Goal: Task Accomplishment & Management: Manage account settings

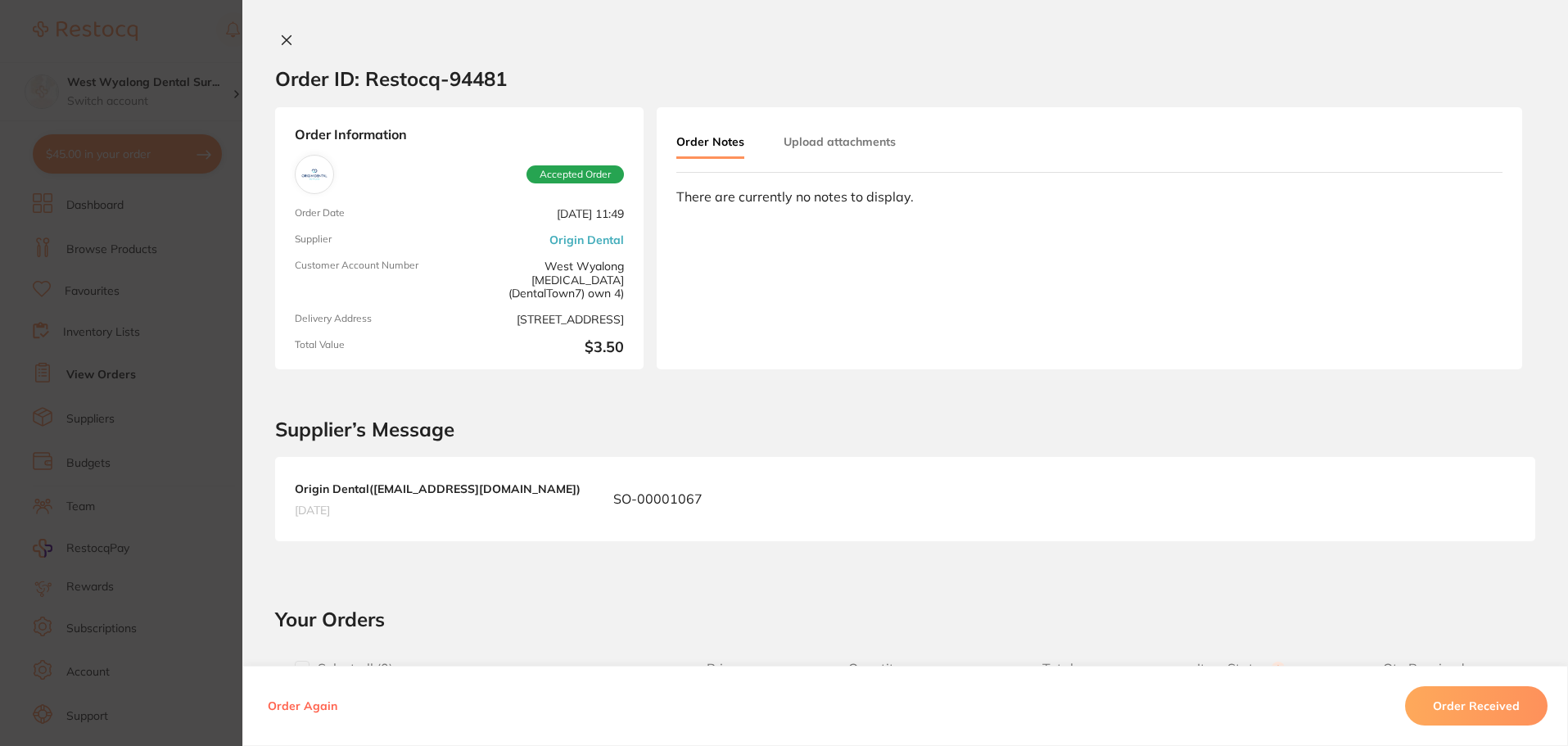
drag, startPoint x: 285, startPoint y: 42, endPoint x: 277, endPoint y: 48, distance: 10.0
click at [284, 41] on icon at bounding box center [287, 40] width 9 height 9
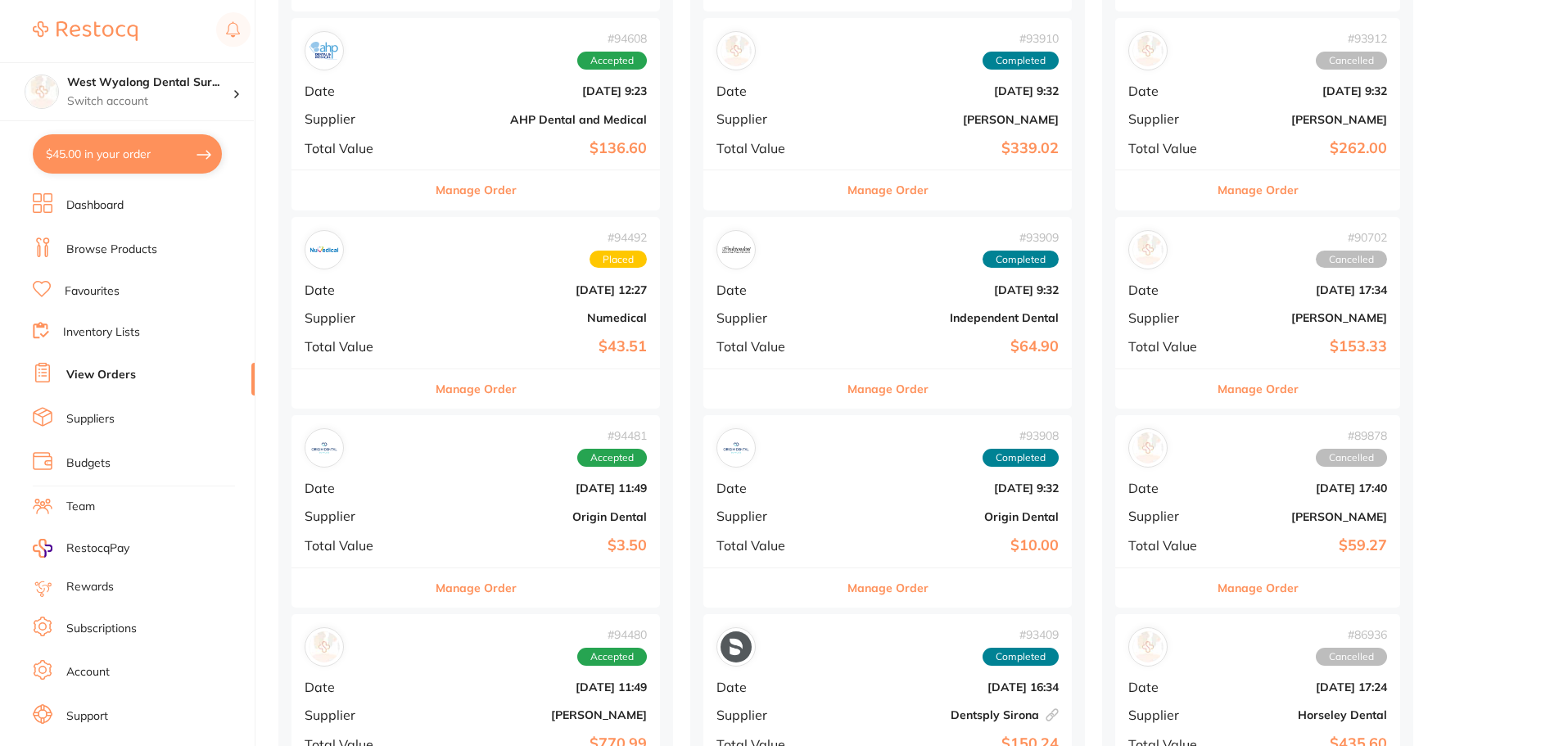
drag, startPoint x: 110, startPoint y: 142, endPoint x: 111, endPoint y: 154, distance: 12.0
click at [110, 146] on button "$45.00 in your order" at bounding box center [127, 153] width 189 height 39
checkbox input "true"
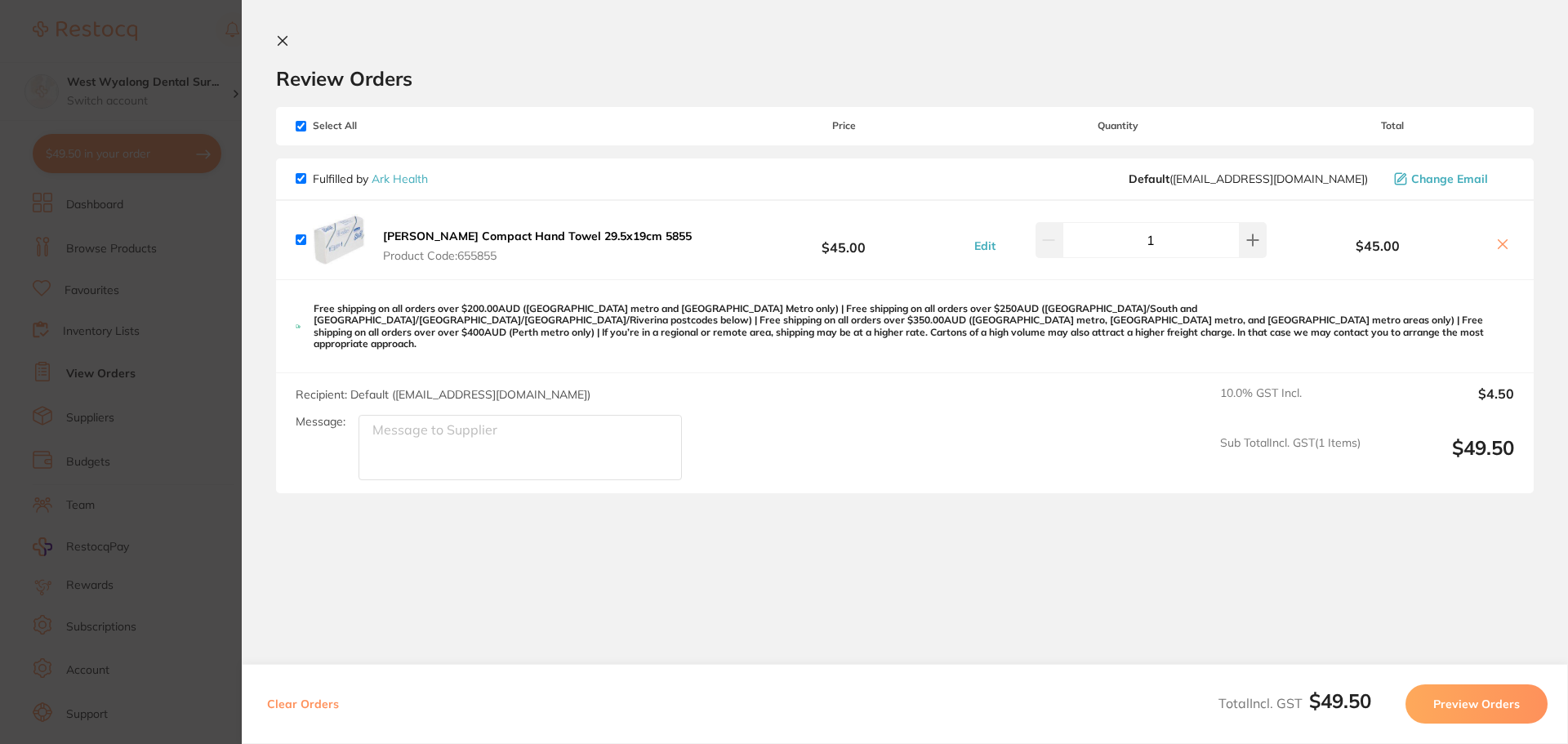
click at [280, 33] on section "Review Orders Your orders are being processed and we will notify you once we ha…" at bounding box center [904, 372] width 1326 height 744
drag, startPoint x: 276, startPoint y: 35, endPoint x: 278, endPoint y: 47, distance: 12.2
click at [276, 44] on icon at bounding box center [283, 41] width 13 height 13
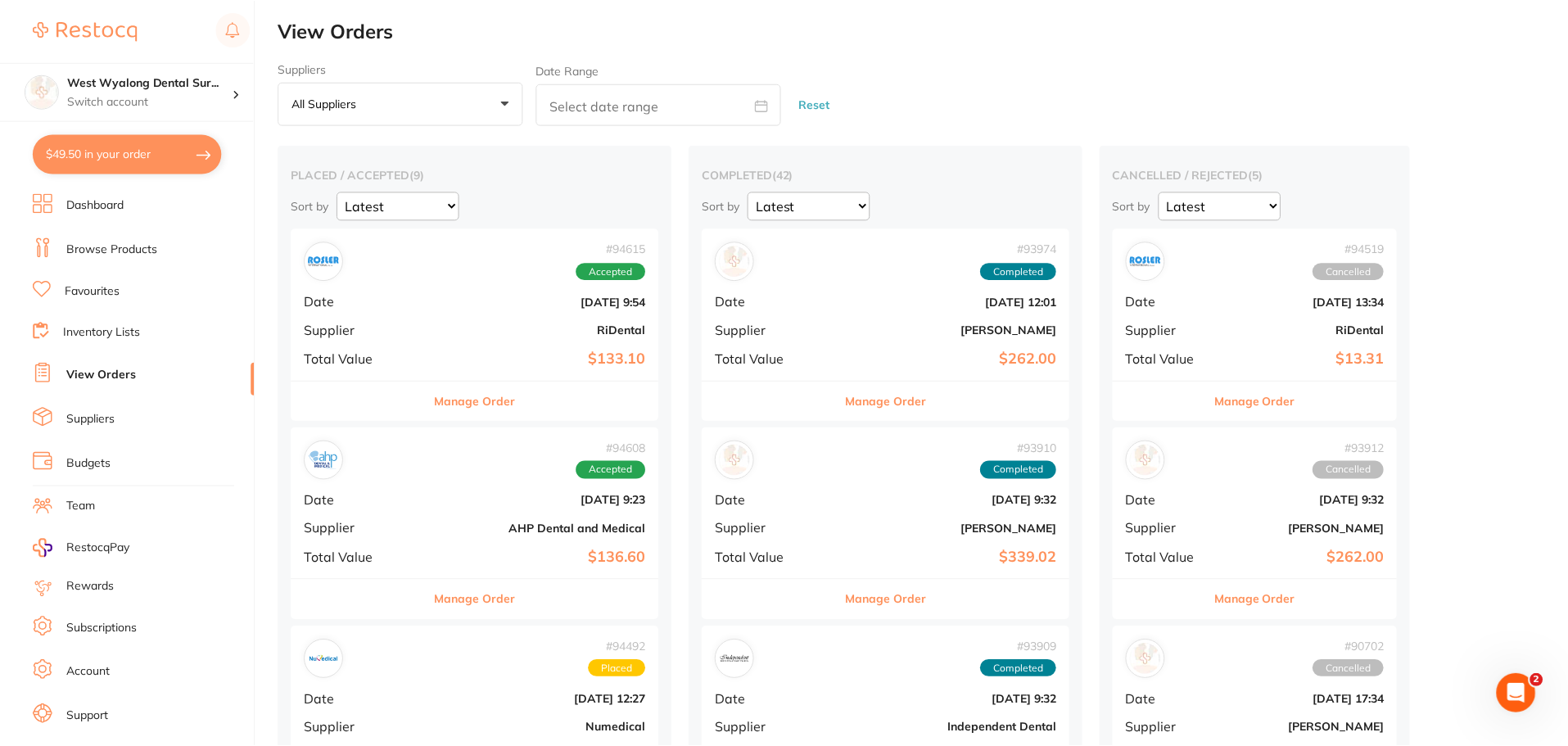
scroll to position [409, 0]
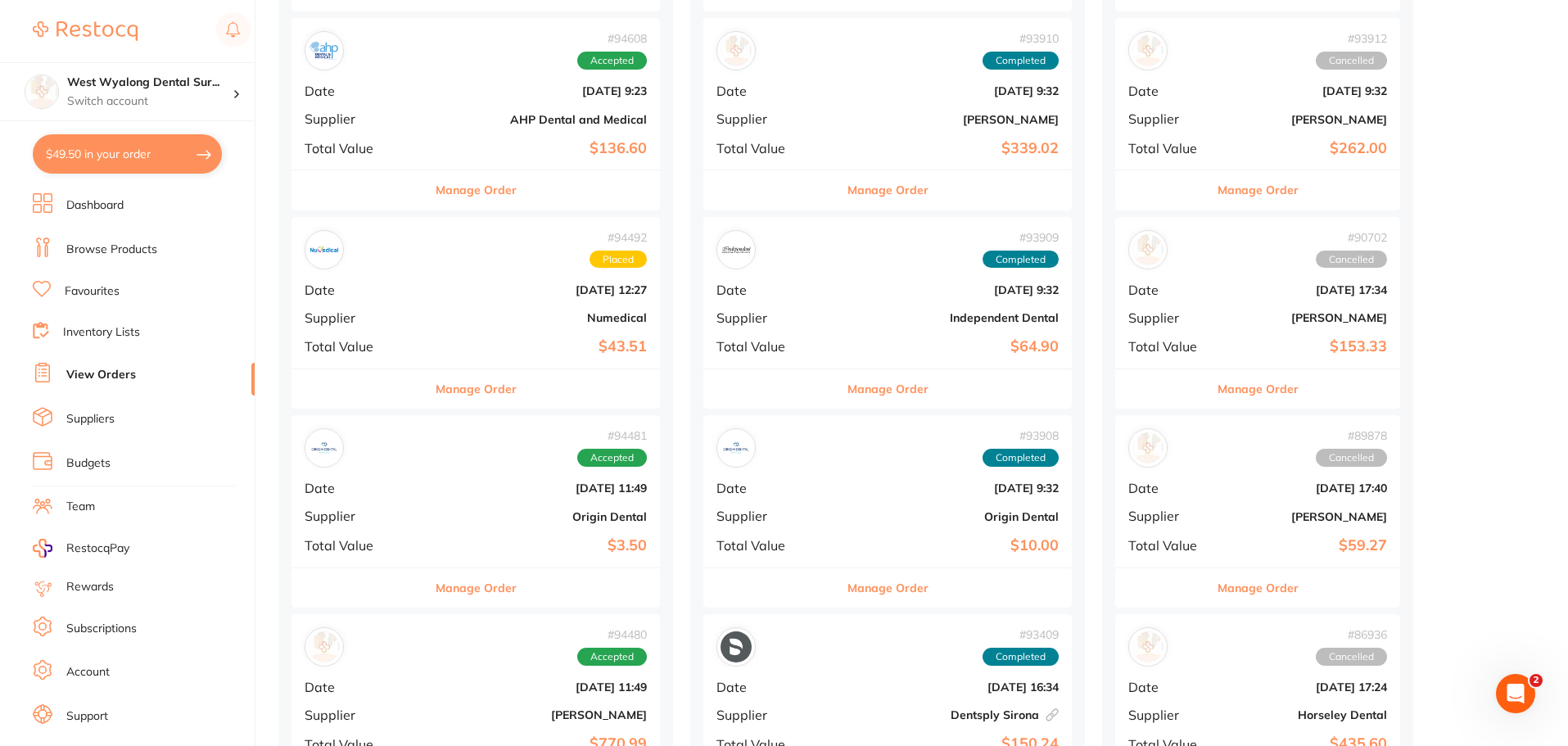
click at [81, 415] on link "Suppliers" at bounding box center [90, 419] width 48 height 16
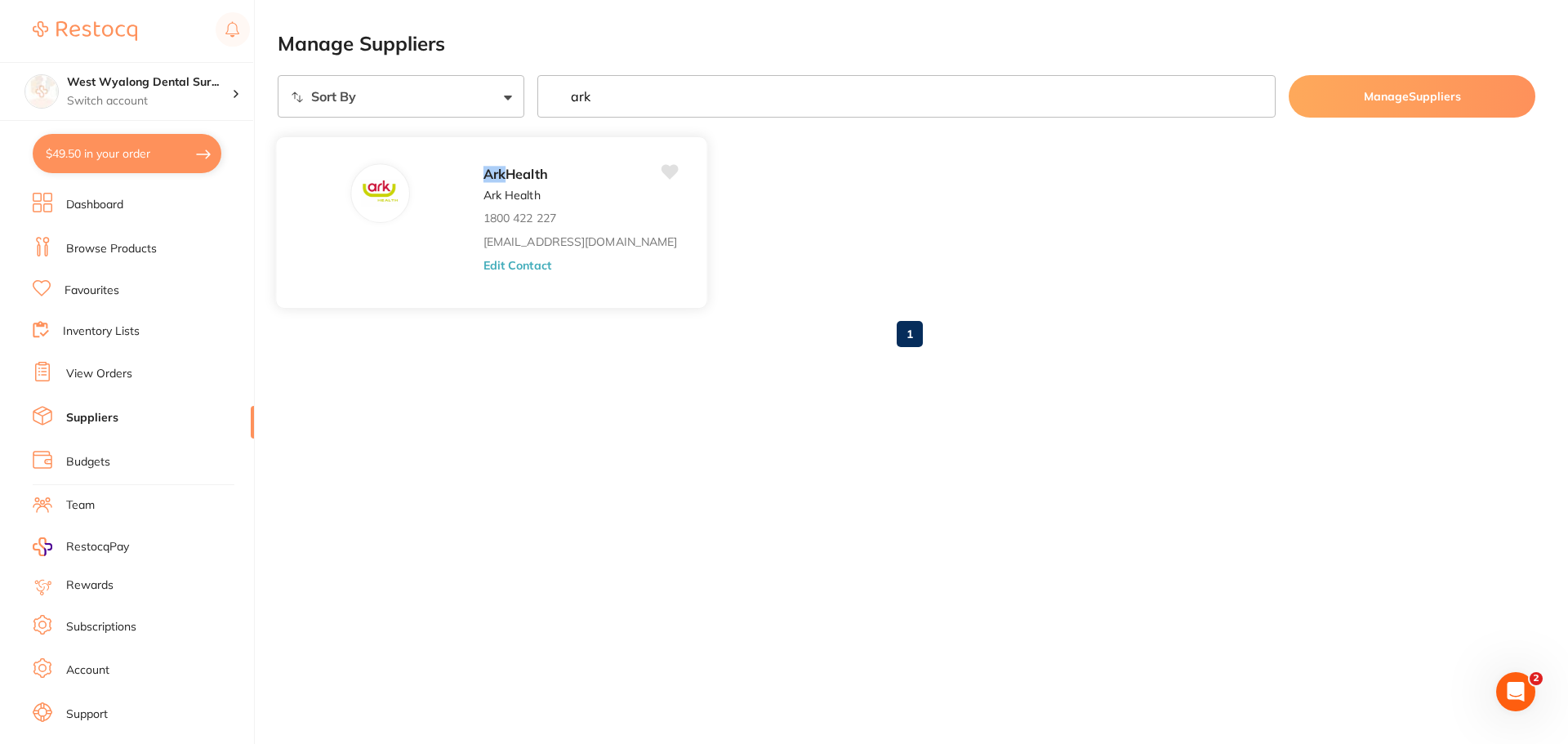
type input "ark"
click at [484, 175] on em "Ark" at bounding box center [494, 173] width 22 height 16
click at [484, 267] on button "Edit Contact" at bounding box center [518, 265] width 68 height 13
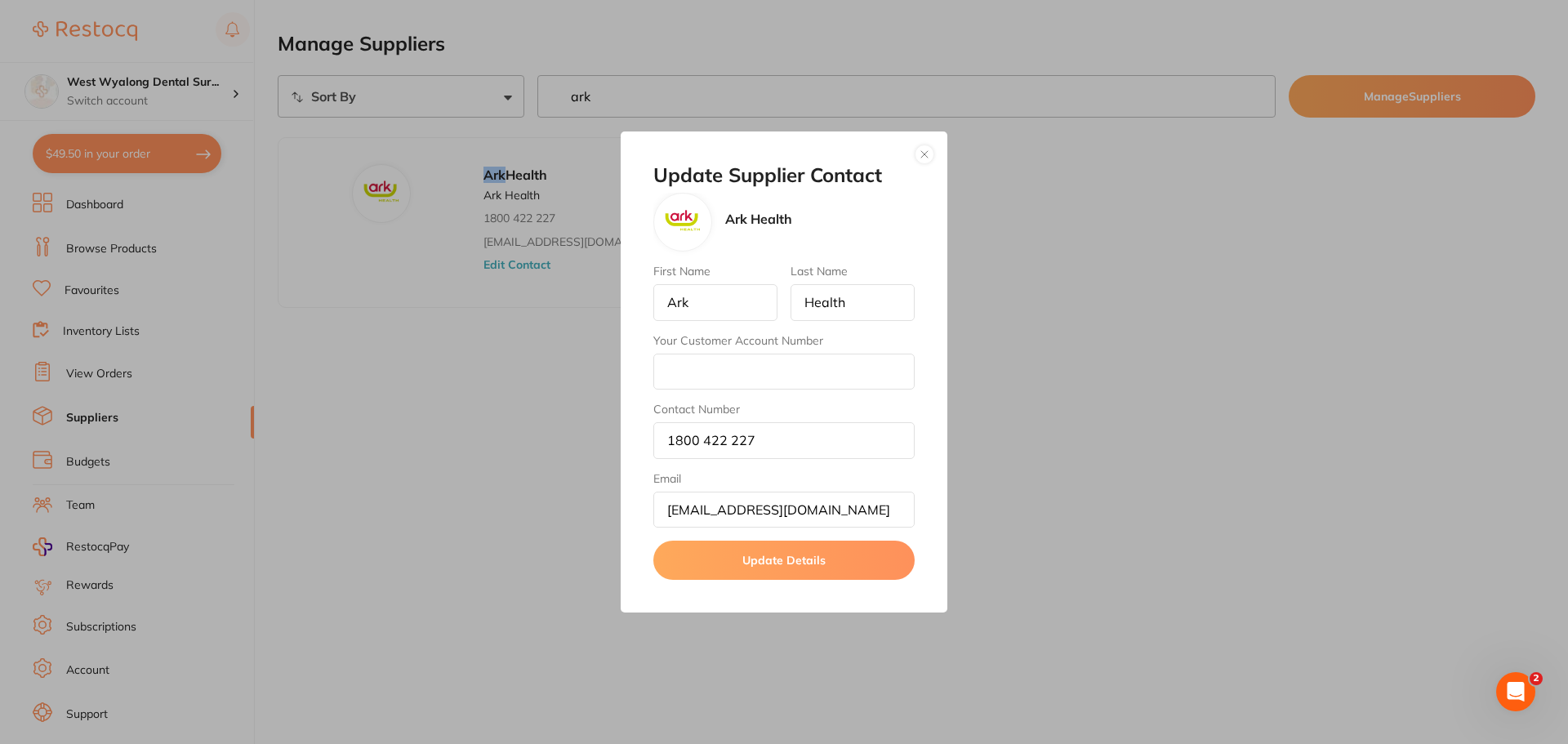
click at [928, 158] on button "button" at bounding box center [924, 154] width 20 height 20
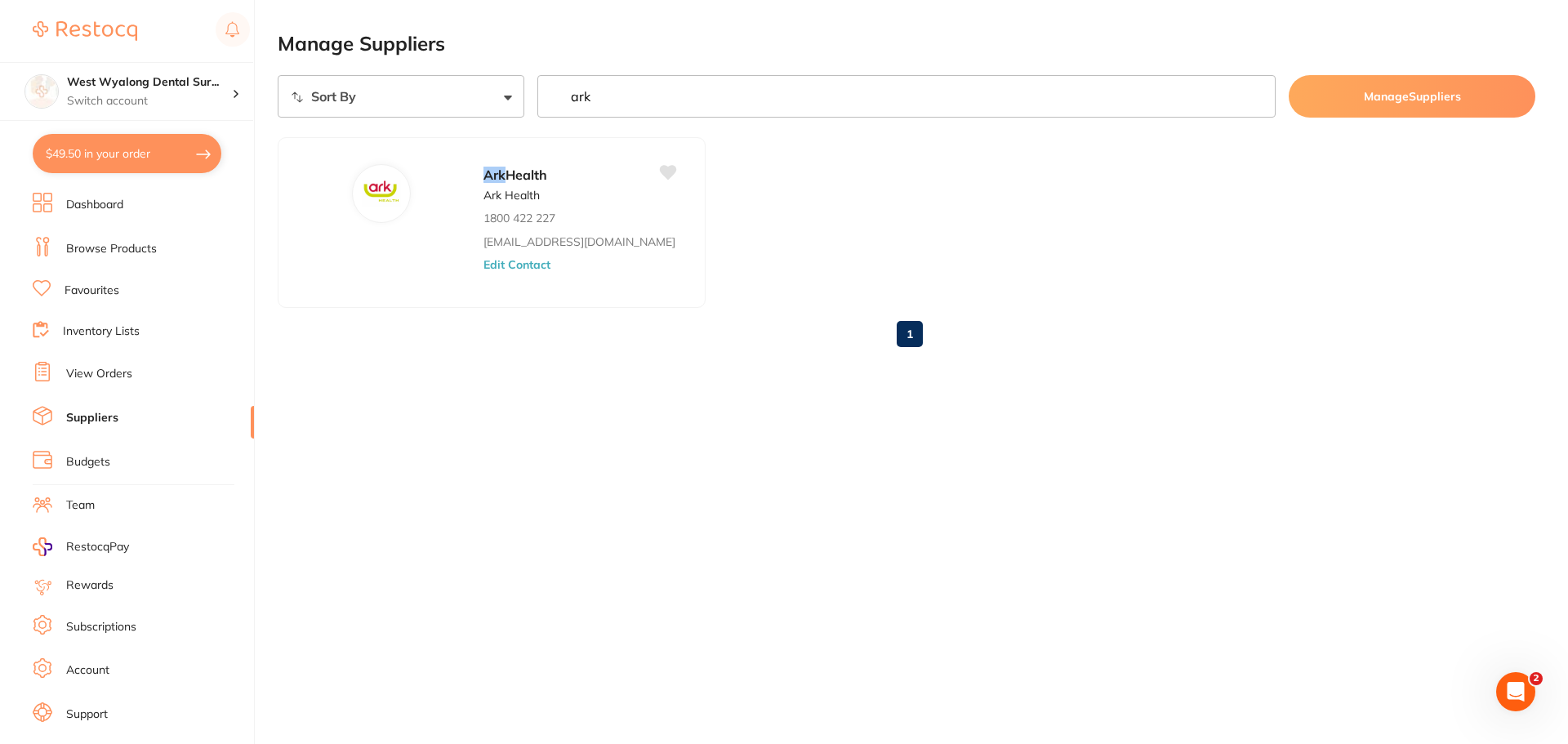
click at [102, 377] on link "View Orders" at bounding box center [99, 374] width 66 height 16
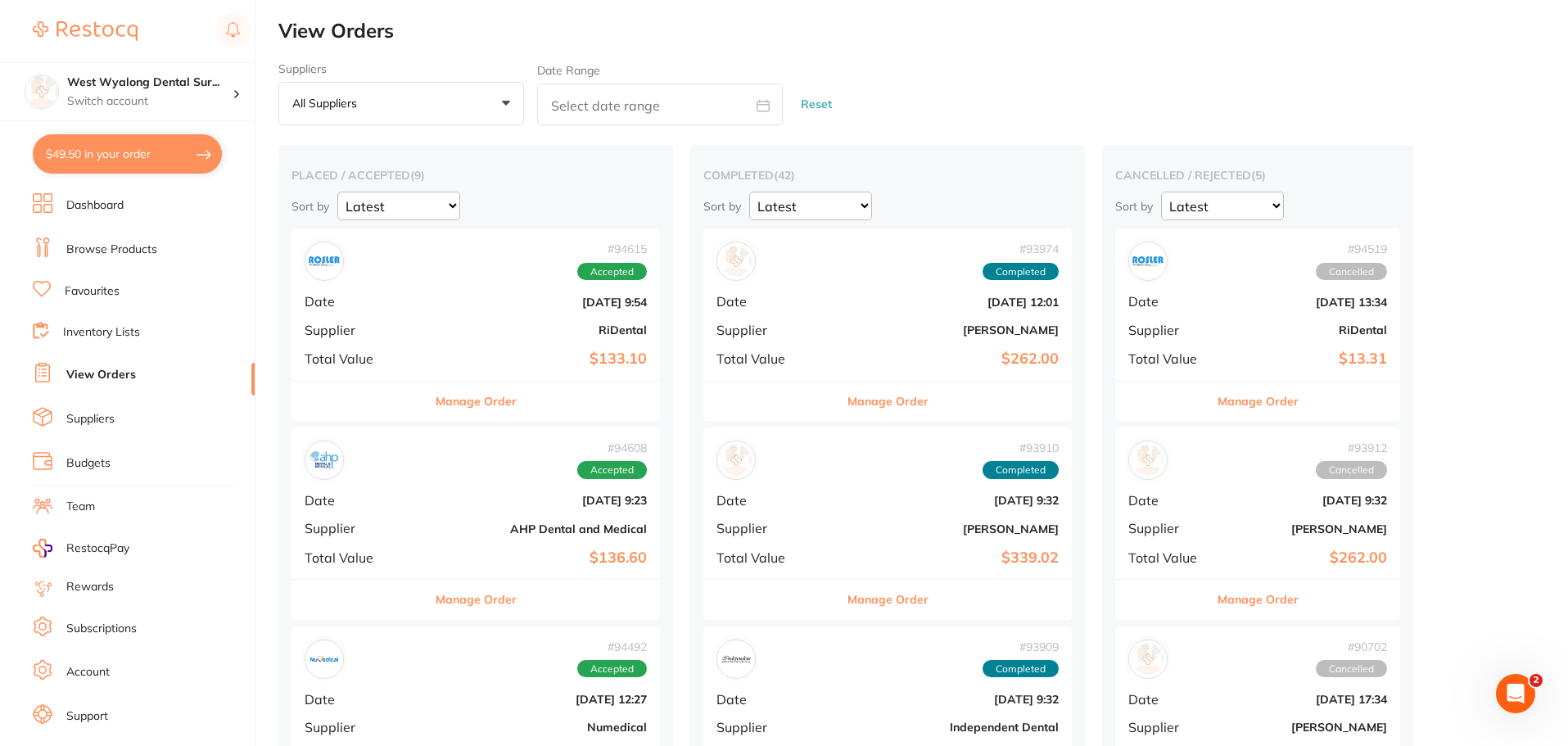
click at [333, 266] on img at bounding box center [324, 261] width 31 height 31
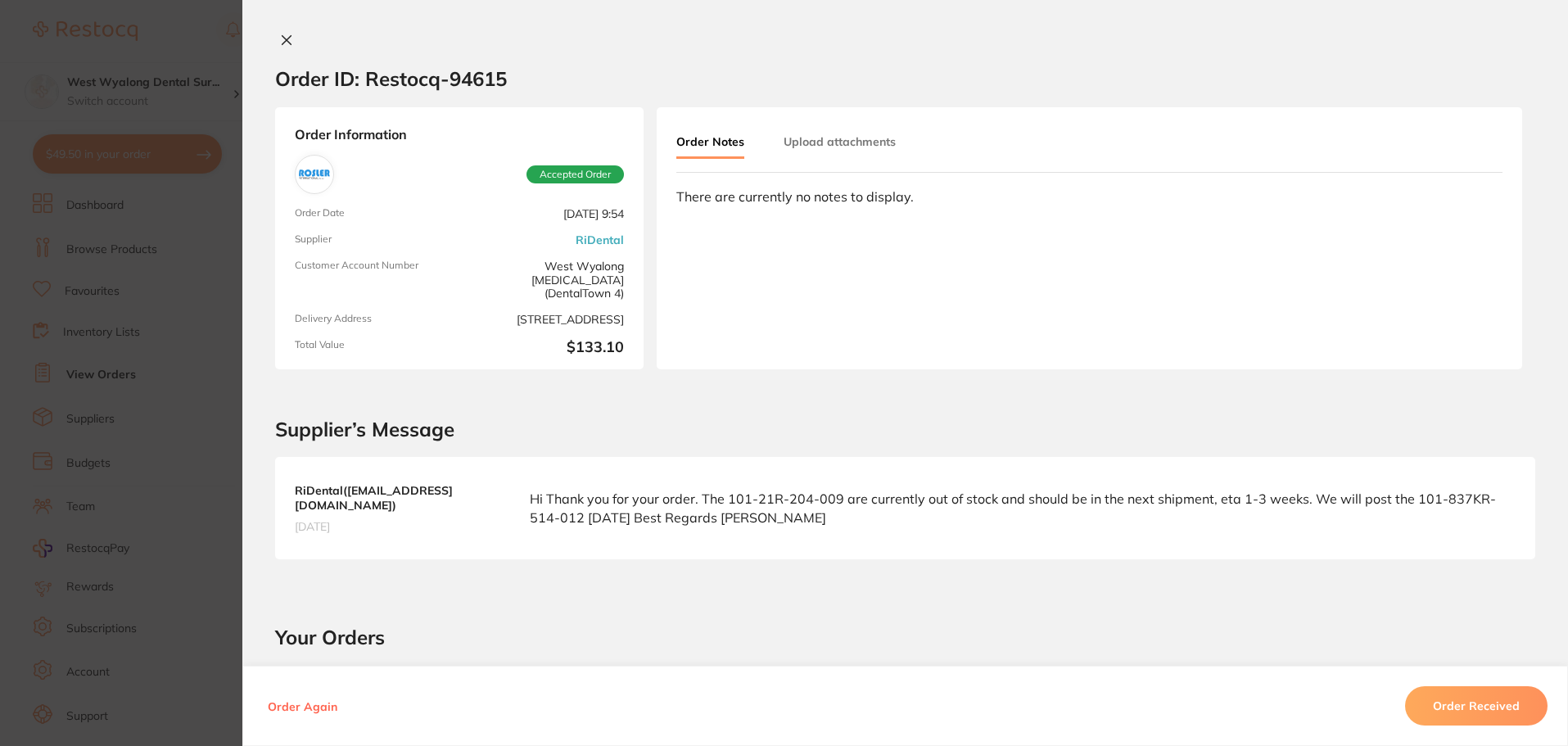
click at [286, 45] on icon at bounding box center [287, 40] width 9 height 9
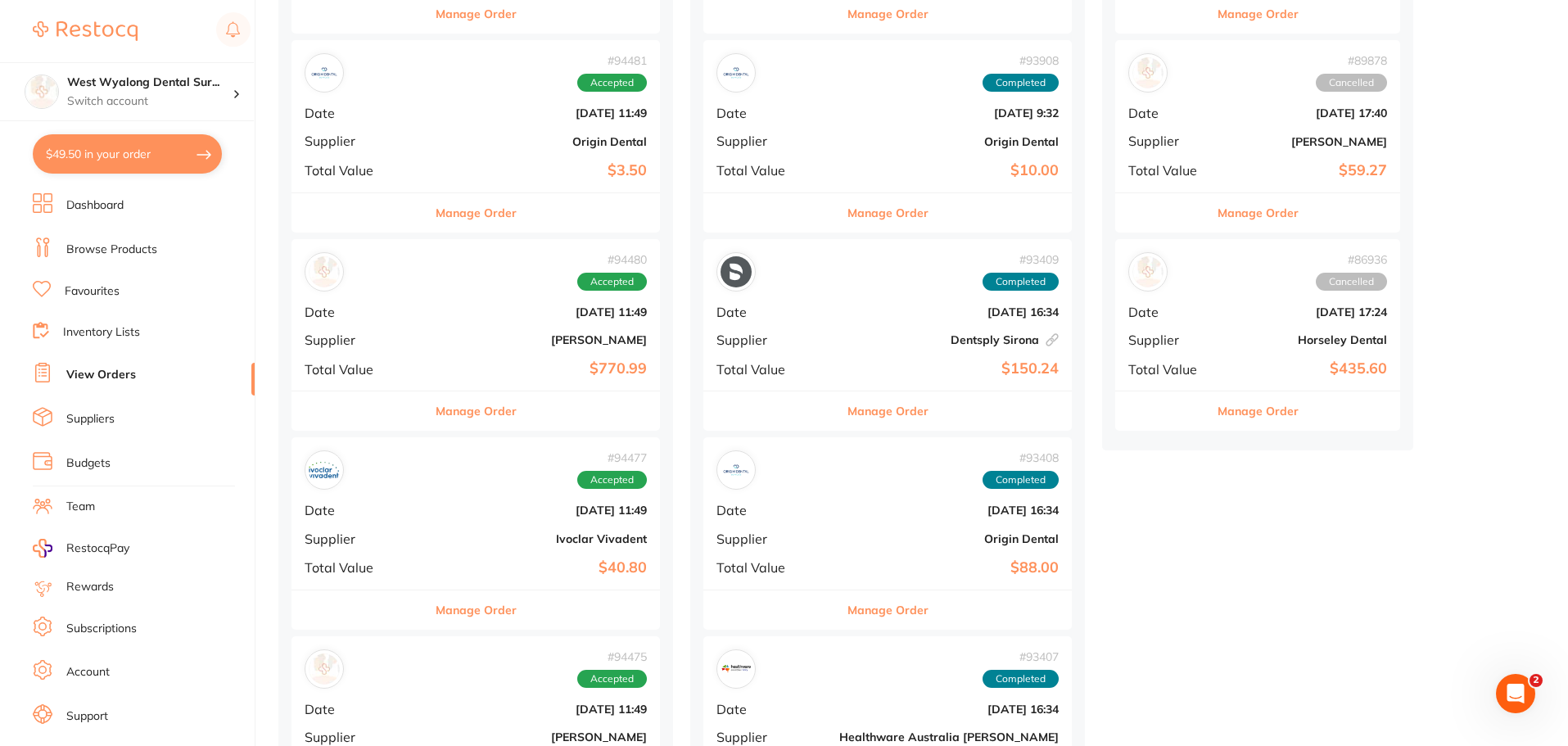
scroll to position [819, 0]
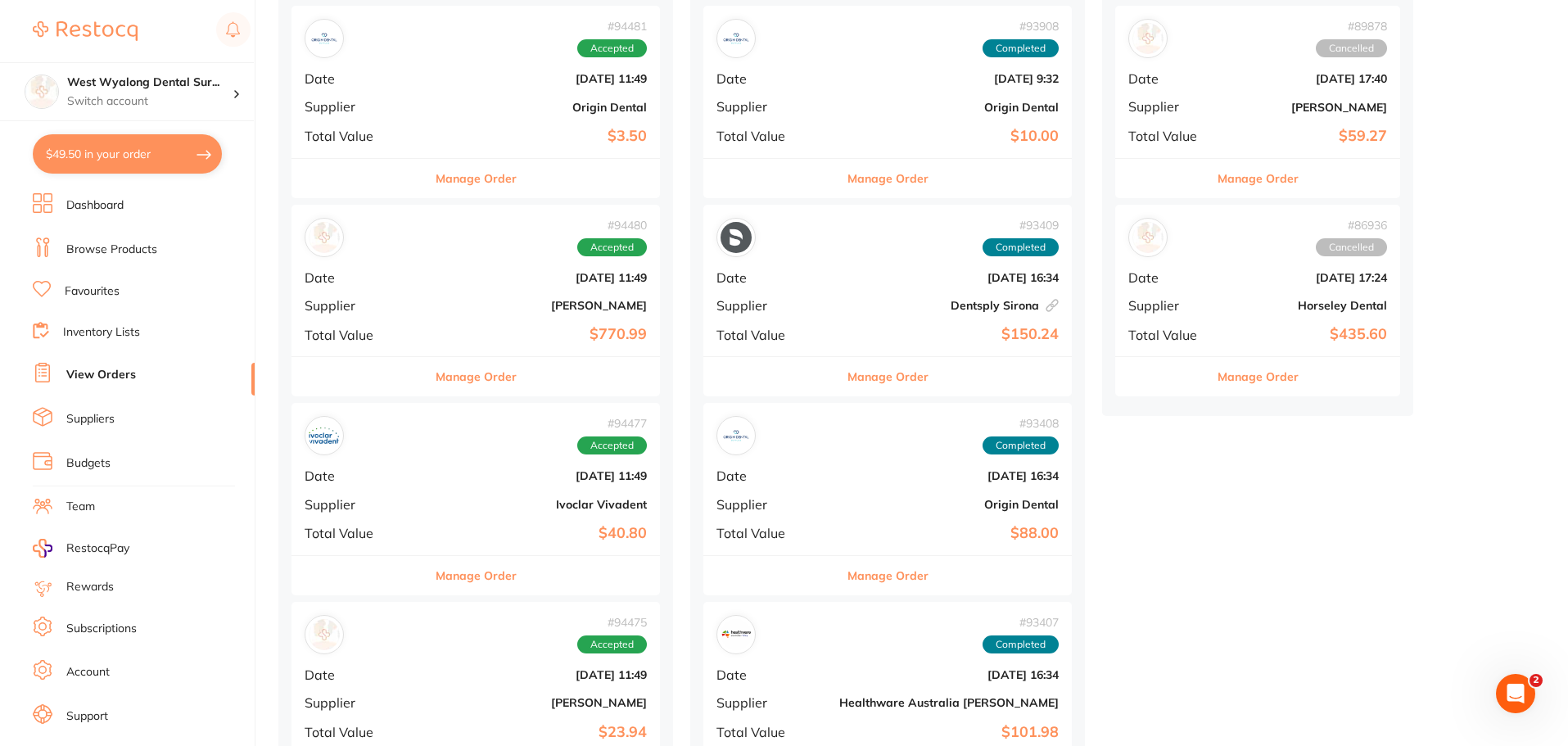
click at [388, 494] on div "# 94477 Accepted Date [DATE] 11:49 Supplier Ivoclar Vivadent Total Value $40.80" at bounding box center [476, 478] width 368 height 152
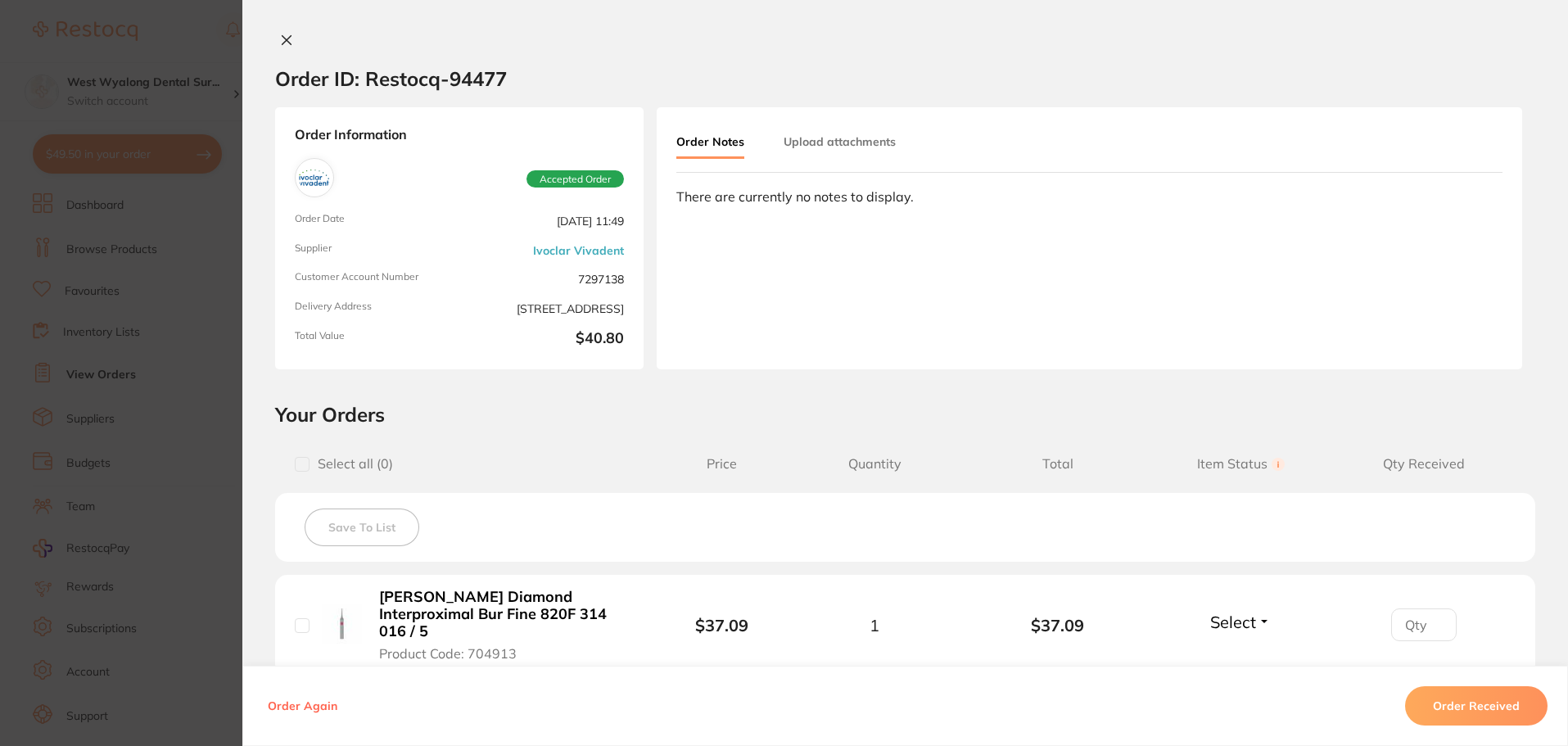
click at [305, 618] on input "checkbox" at bounding box center [303, 625] width 15 height 15
checkbox input "true"
click at [1474, 713] on button "Order Received" at bounding box center [1477, 705] width 142 height 39
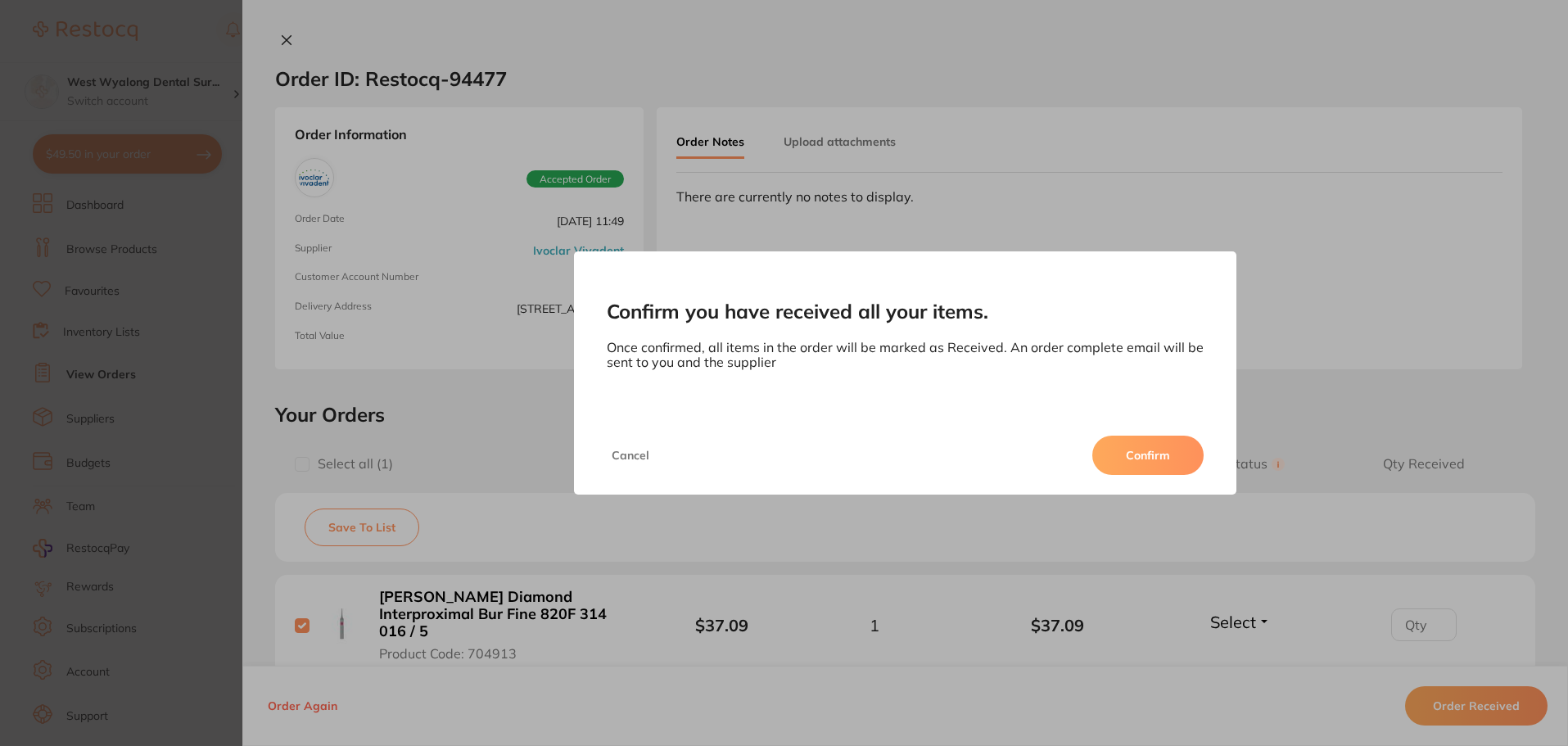
click at [1115, 457] on button "Confirm" at bounding box center [1148, 455] width 111 height 39
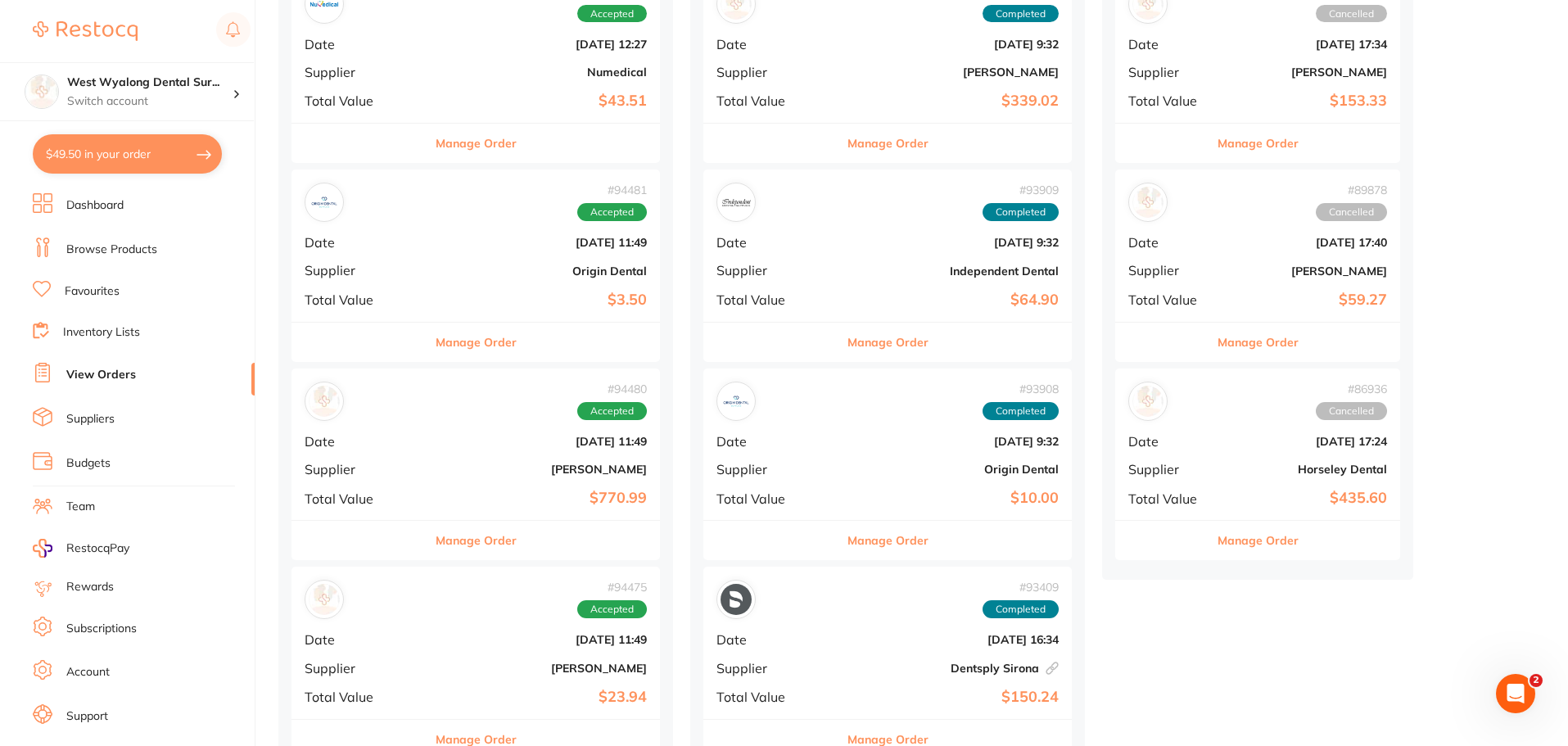
scroll to position [327, 0]
